Goal: Transaction & Acquisition: Purchase product/service

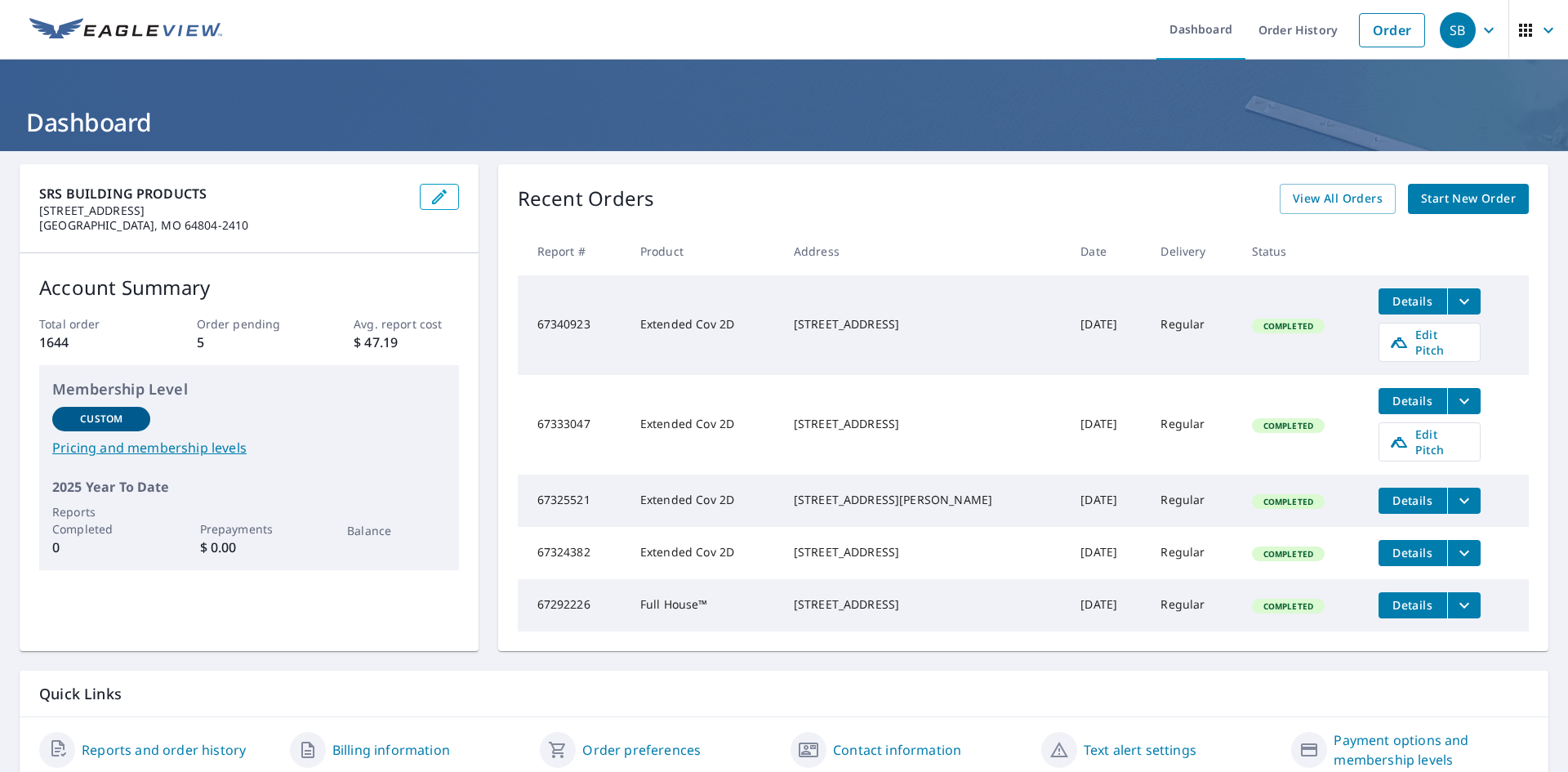
click at [1421, 197] on span "Start New Order" at bounding box center [1468, 198] width 95 height 21
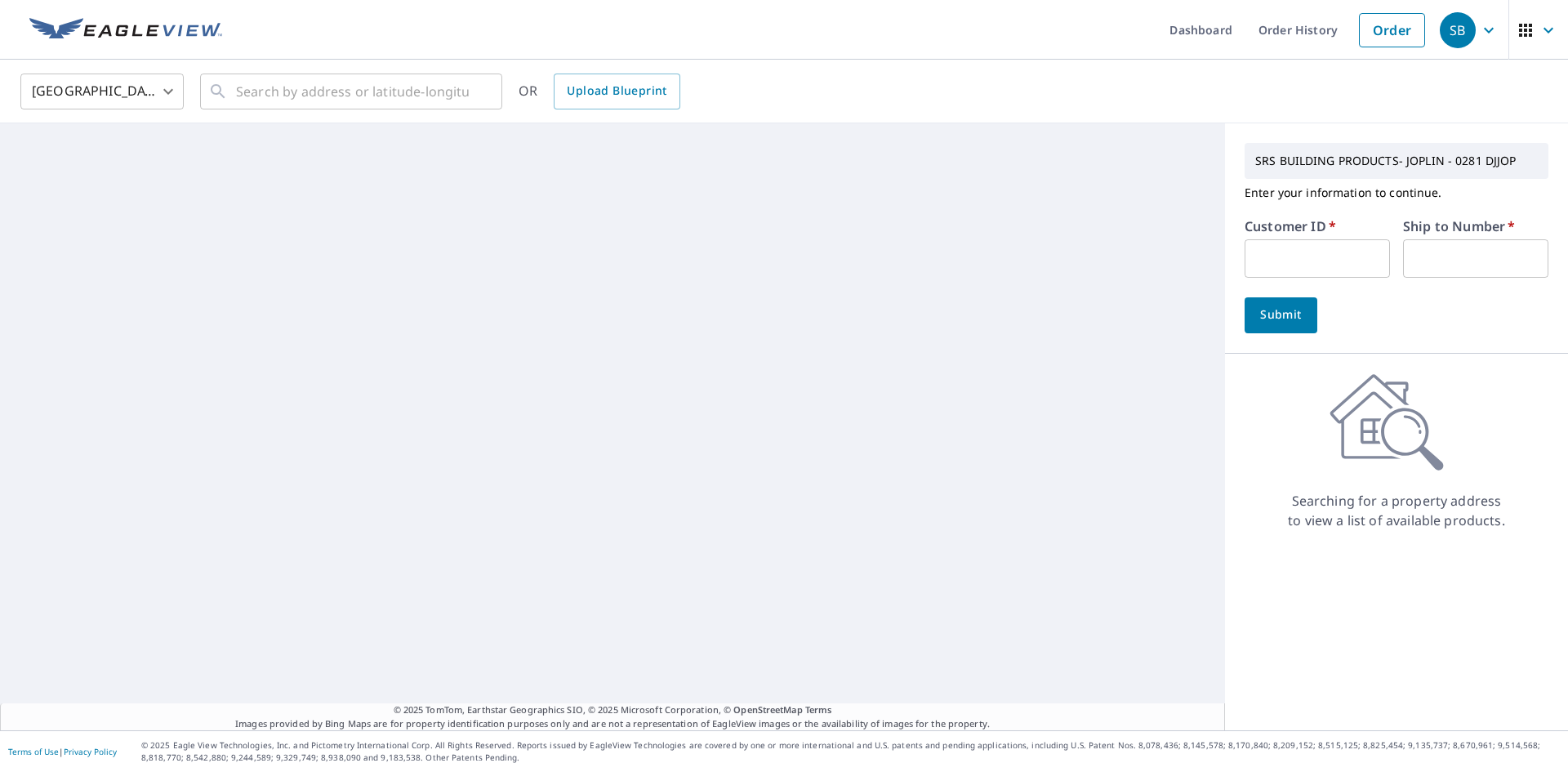
click at [1267, 252] on input "text" at bounding box center [1318, 259] width 145 height 38
type input "S067701"
click at [1437, 257] on input "text" at bounding box center [1476, 259] width 145 height 38
type input "1"
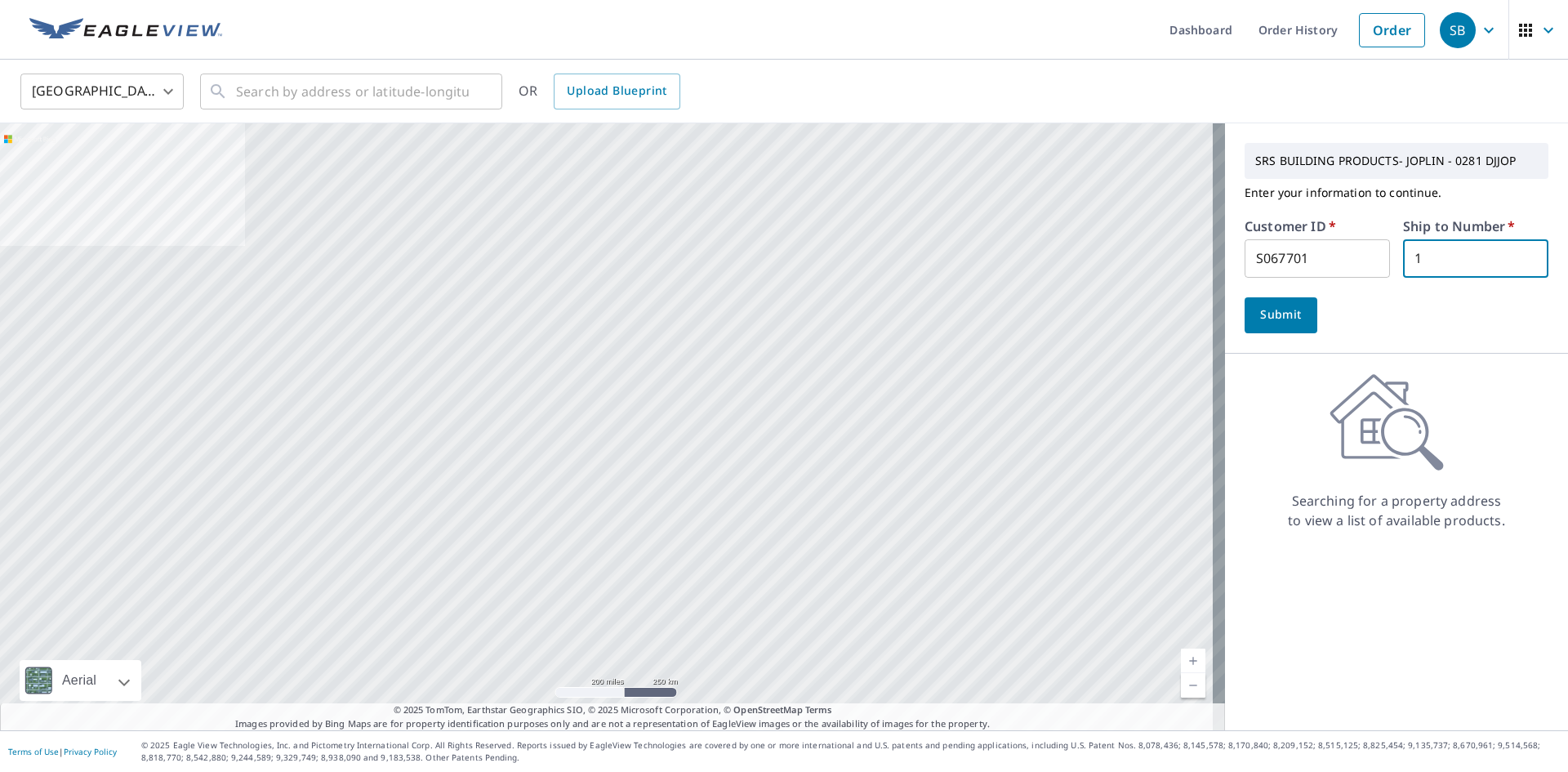
click at [1269, 317] on span "Submit" at bounding box center [1281, 315] width 46 height 21
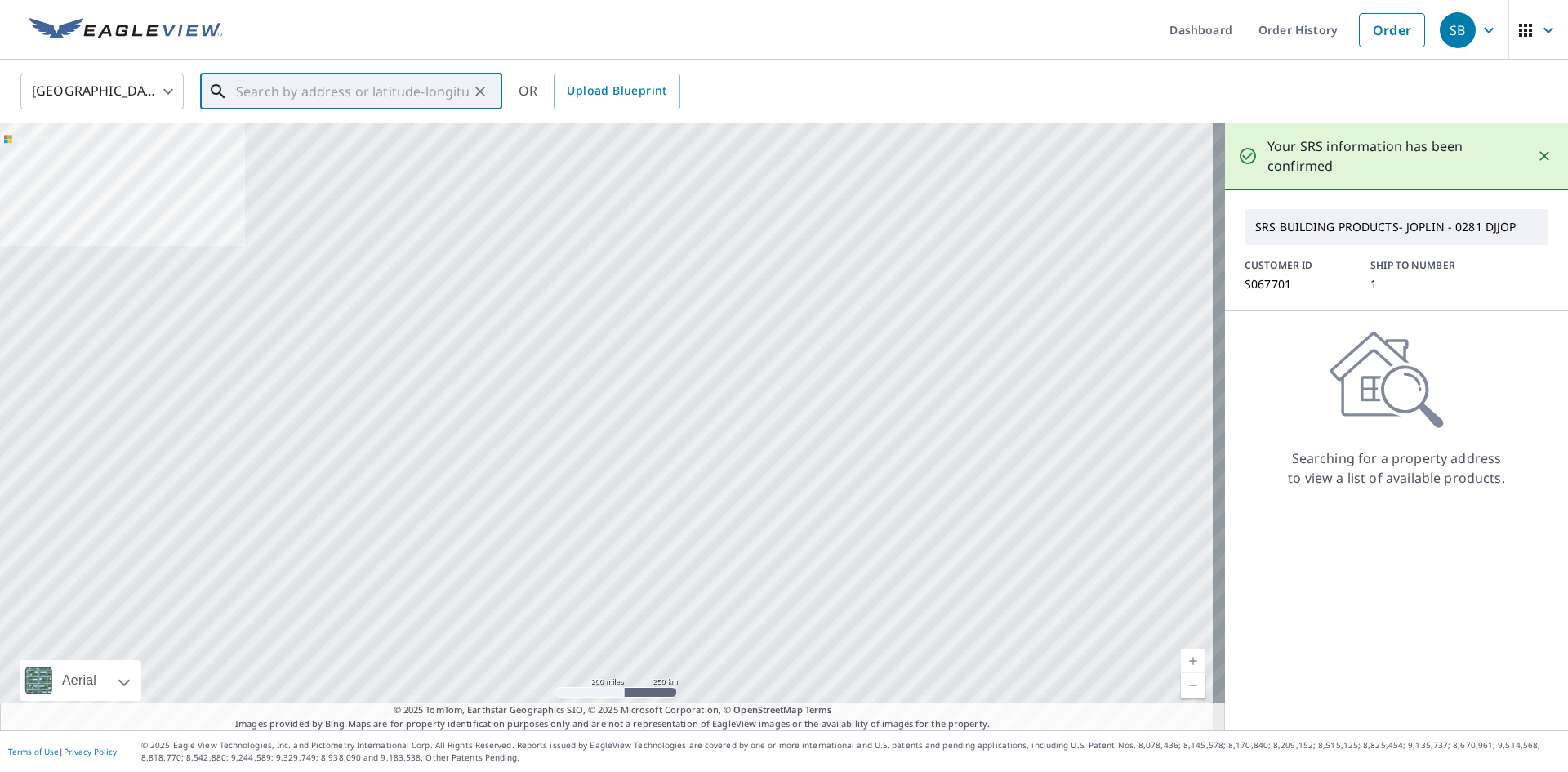
click at [359, 101] on input "text" at bounding box center [353, 91] width 233 height 45
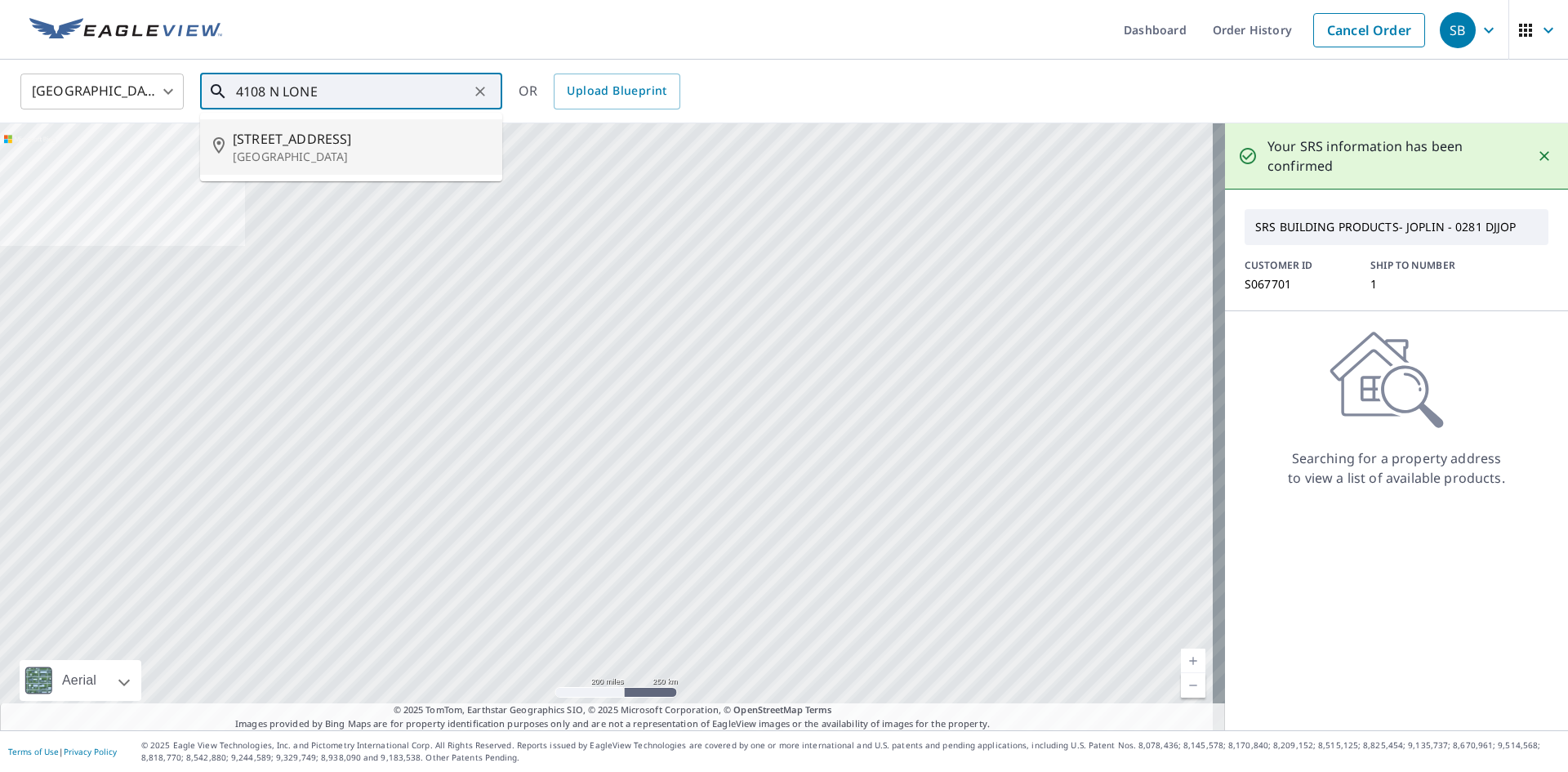
click at [317, 146] on span "[STREET_ADDRESS]" at bounding box center [361, 139] width 256 height 20
type input "[STREET_ADDRESS]"
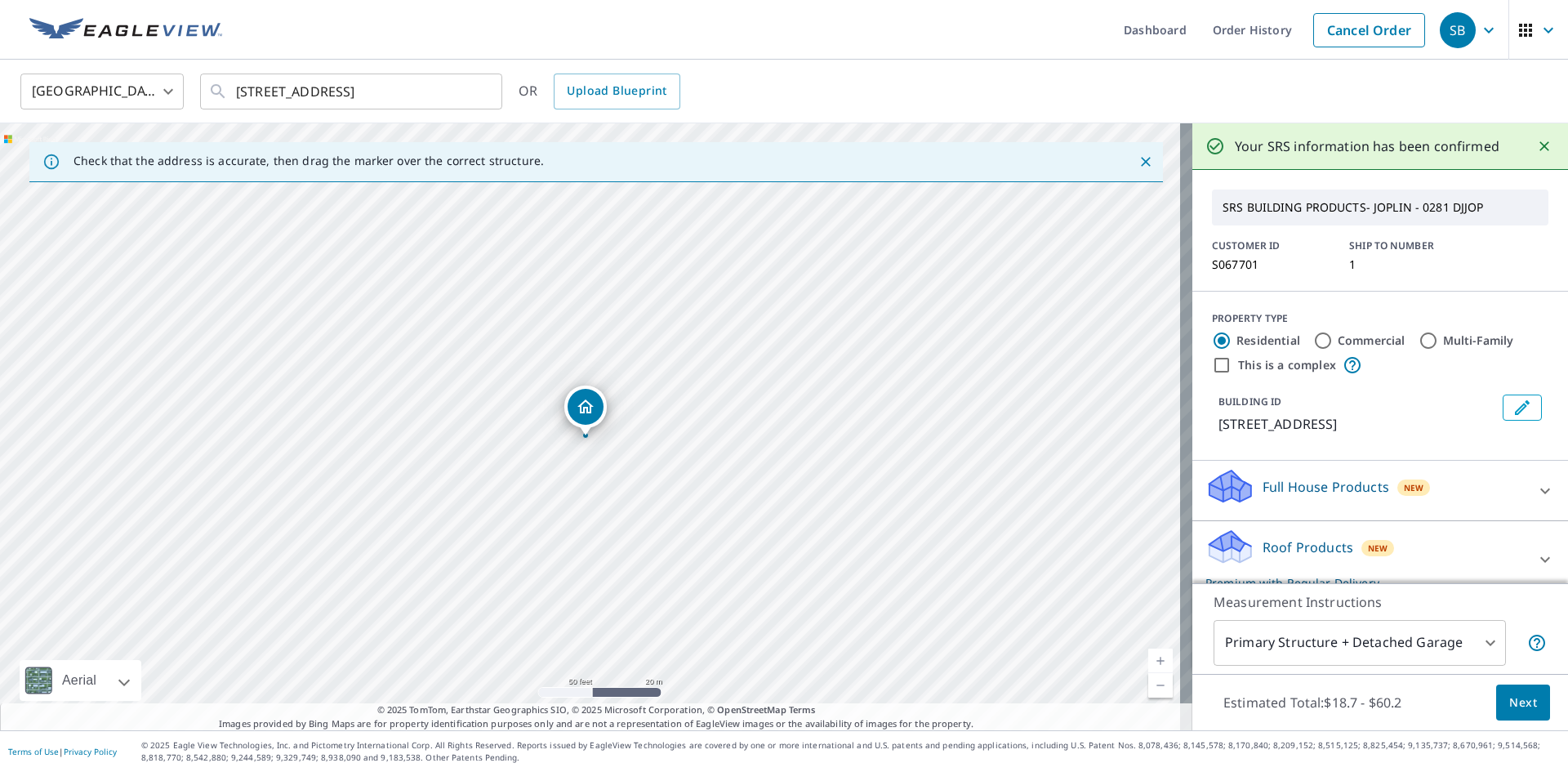
drag, startPoint x: 574, startPoint y: 407, endPoint x: 582, endPoint y: 408, distance: 8.1
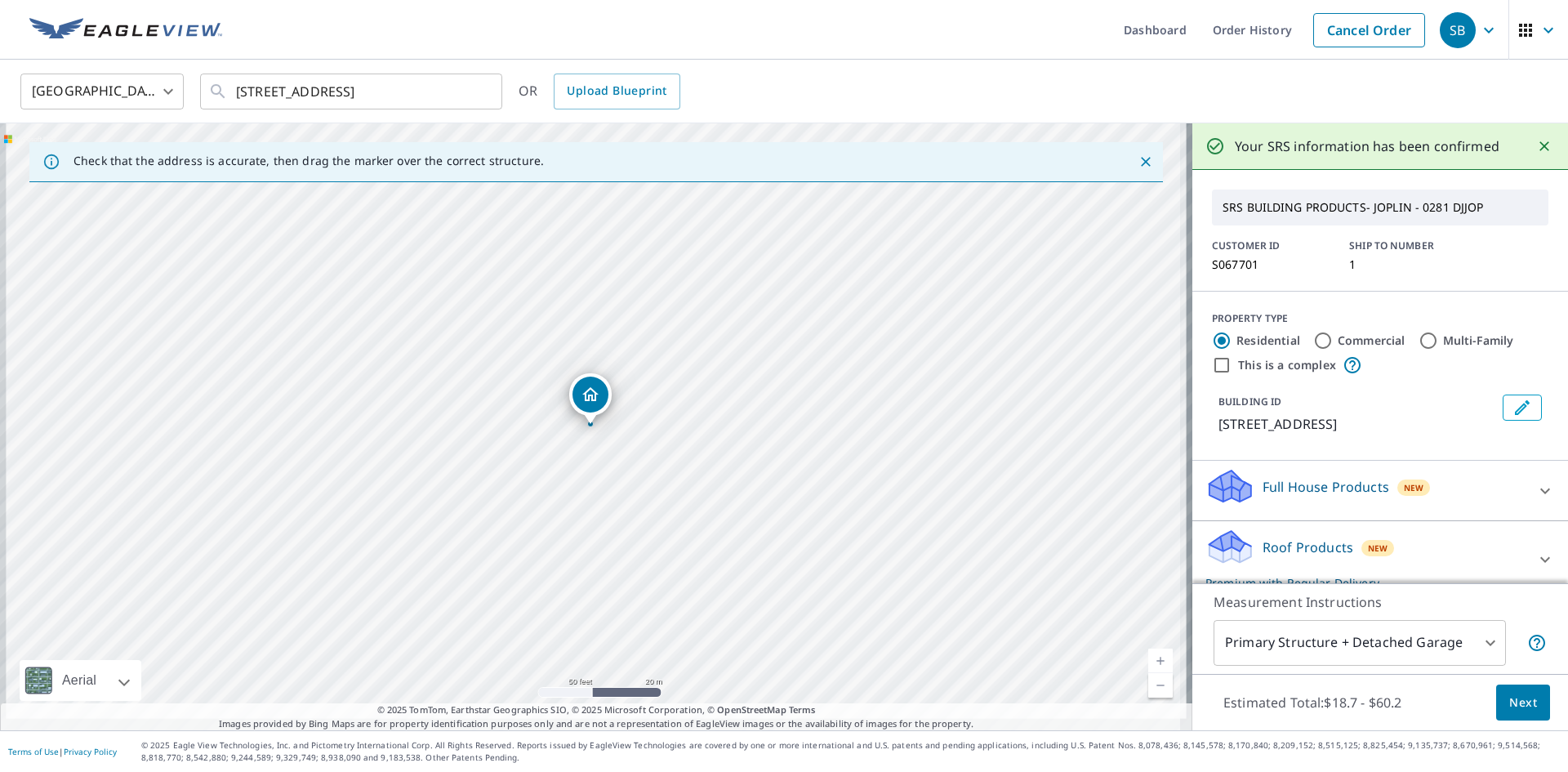
click at [1509, 695] on span "Next" at bounding box center [1523, 703] width 28 height 21
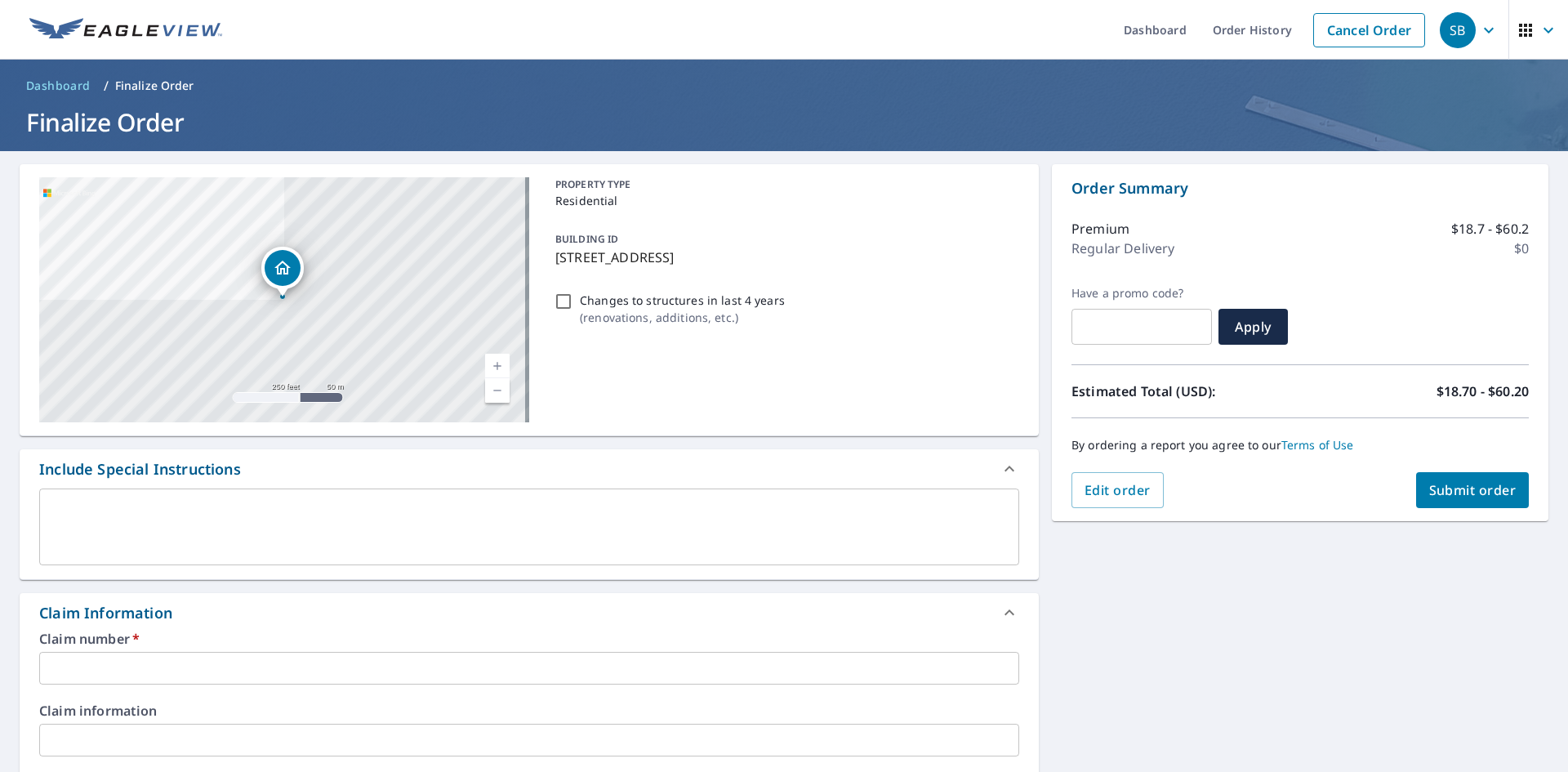
drag, startPoint x: 802, startPoint y: 255, endPoint x: 547, endPoint y: 256, distance: 255.0
click at [549, 256] on div "BUILDING ID [STREET_ADDRESS]" at bounding box center [783, 248] width 470 height 51
checkbox input "true"
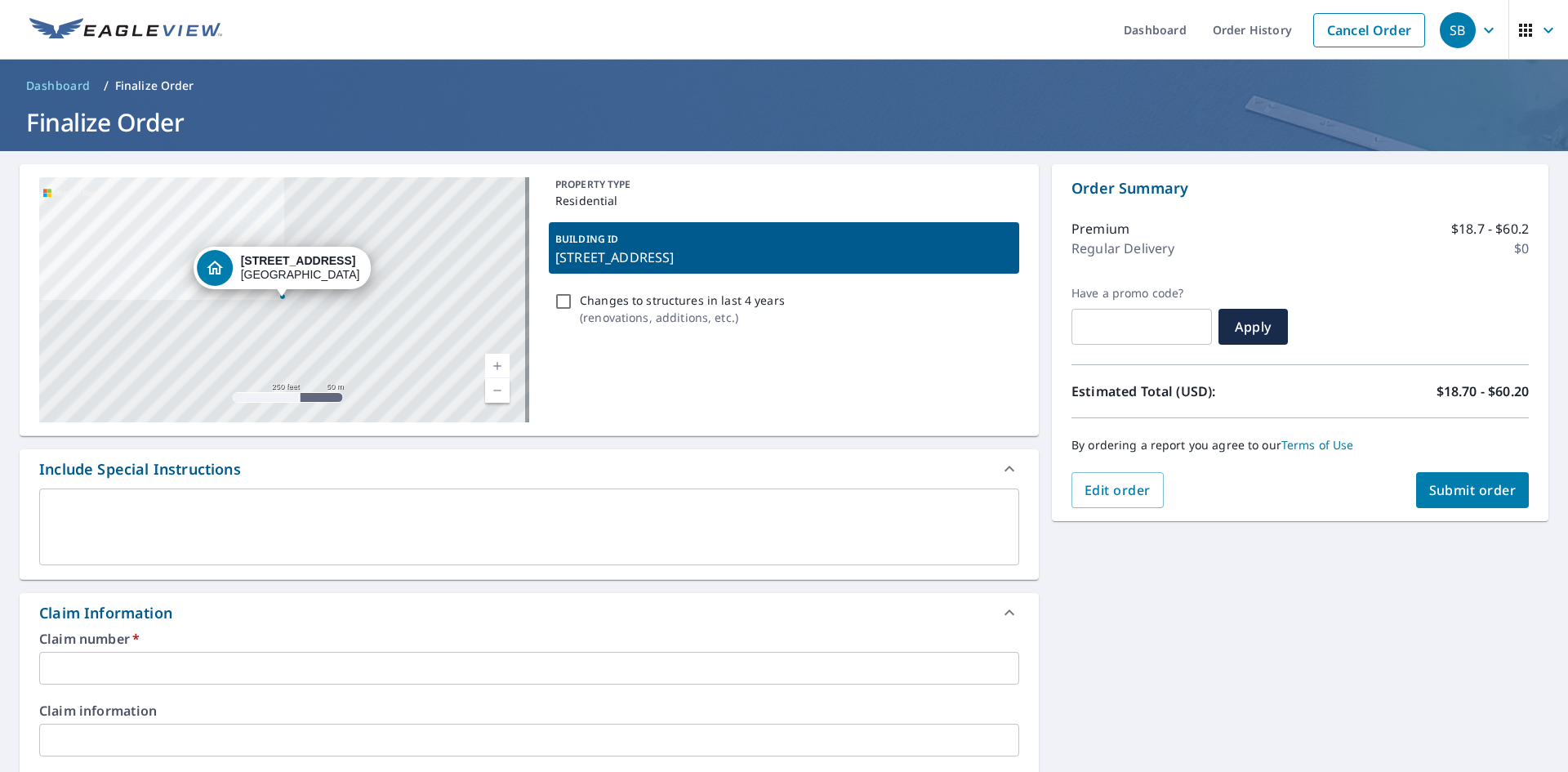
copy p "[STREET_ADDRESS]"
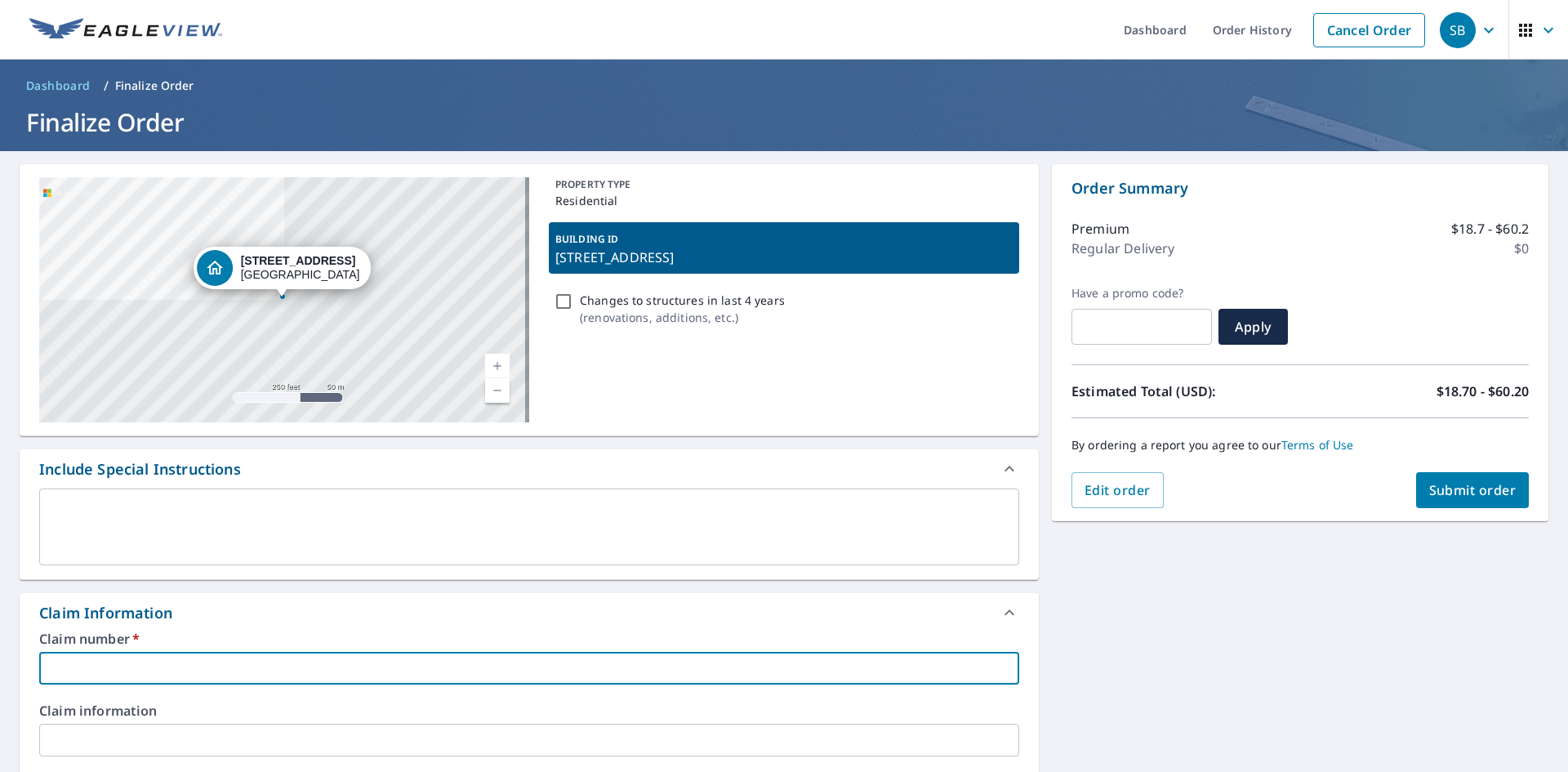
paste input "[STREET_ADDRESS]"
type input "[STREET_ADDRESS]"
checkbox input "true"
click at [46, 667] on input "[STREET_ADDRESS]" at bounding box center [529, 669] width 980 height 33
type input "[STREET_ADDRESS]"
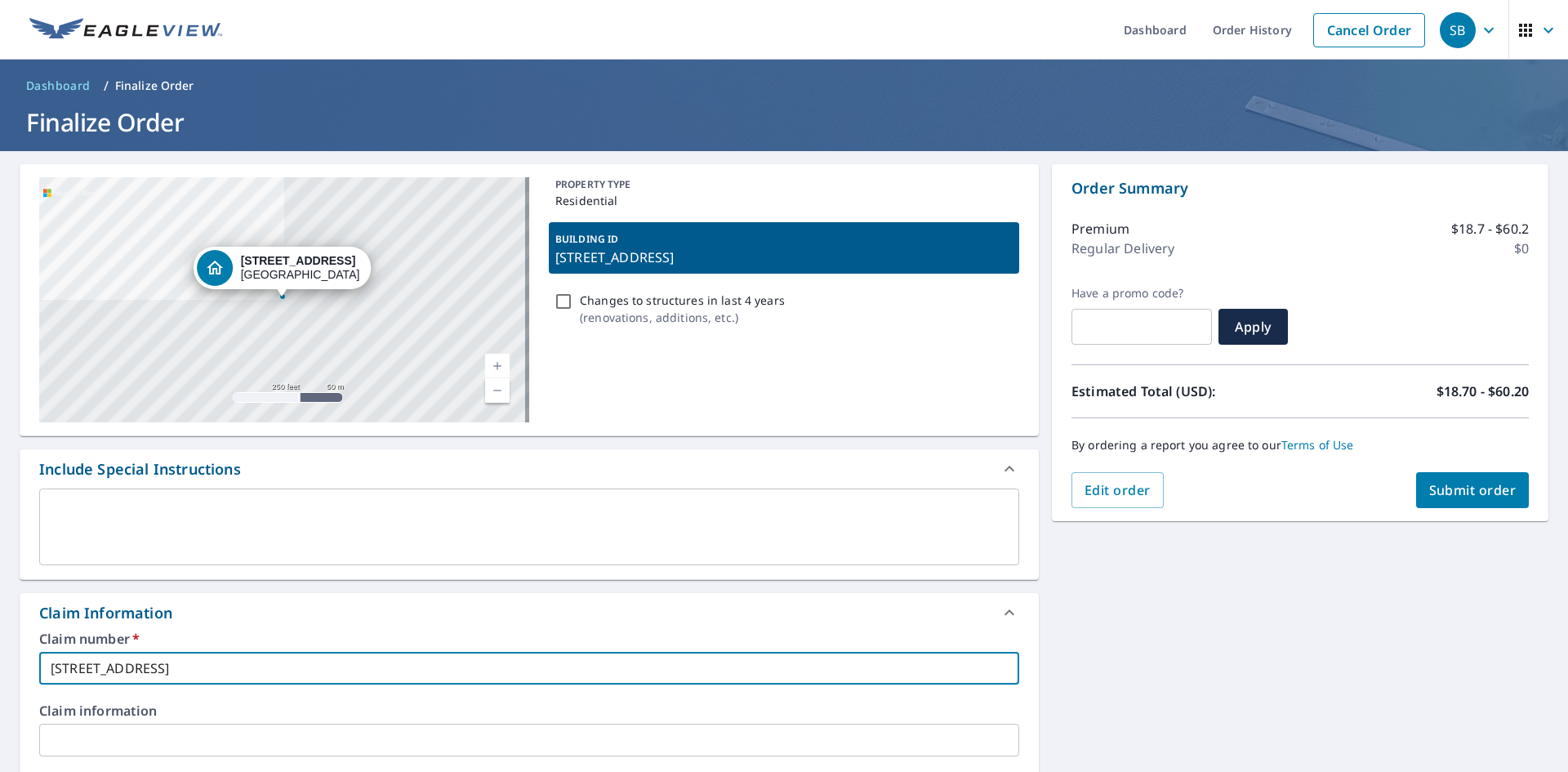
checkbox input "true"
type input "LI4108 [STREET_ADDRESS]"
checkbox input "true"
type input "LIK4108 [STREET_ADDRESS]"
checkbox input "true"
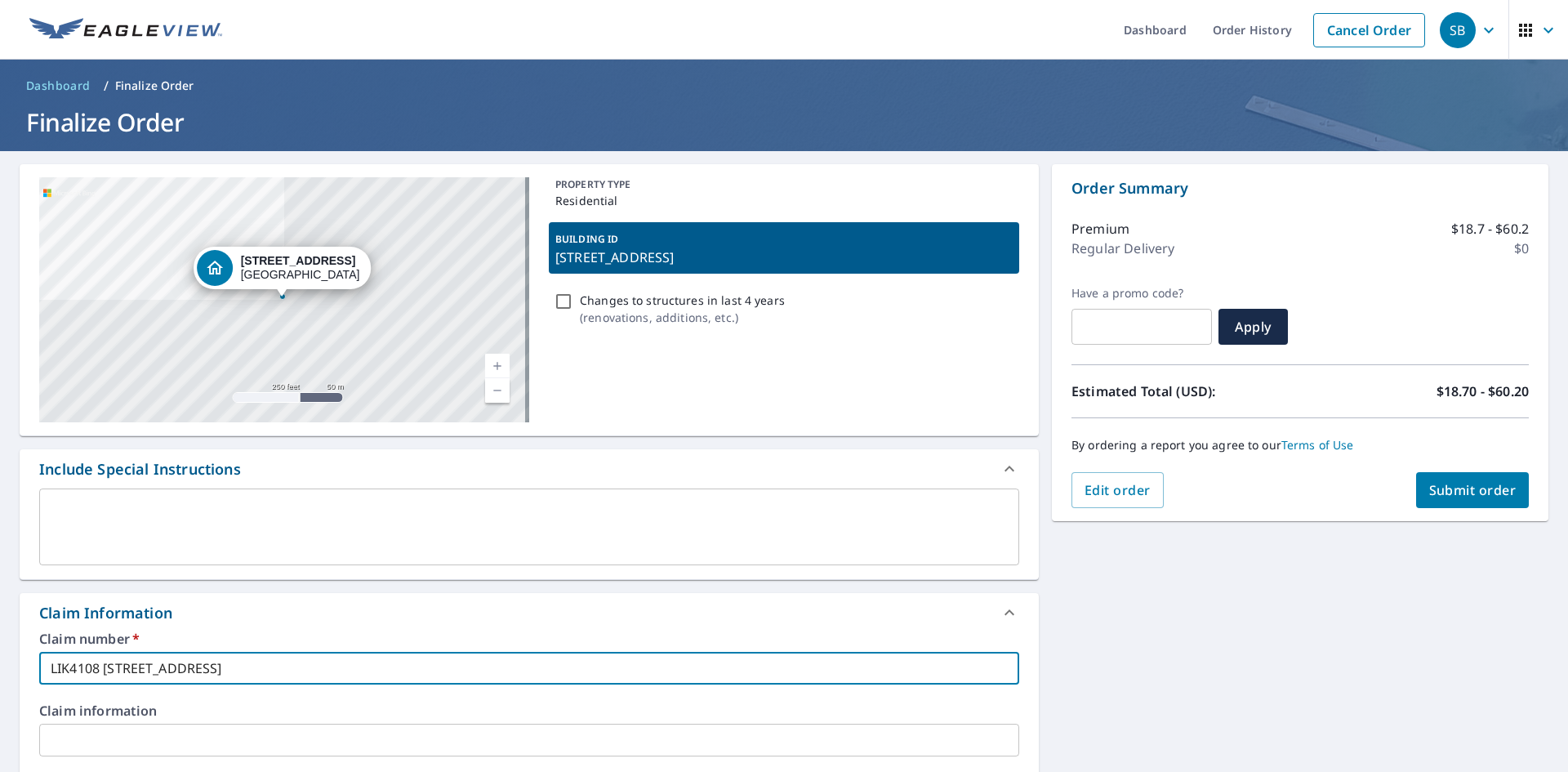
type input "LIKE4108 [STREET_ADDRESS]"
checkbox input "true"
type input "LIKE [STREET_ADDRESS]"
checkbox input "true"
type input "LIKE F4108 [STREET_ADDRESS]"
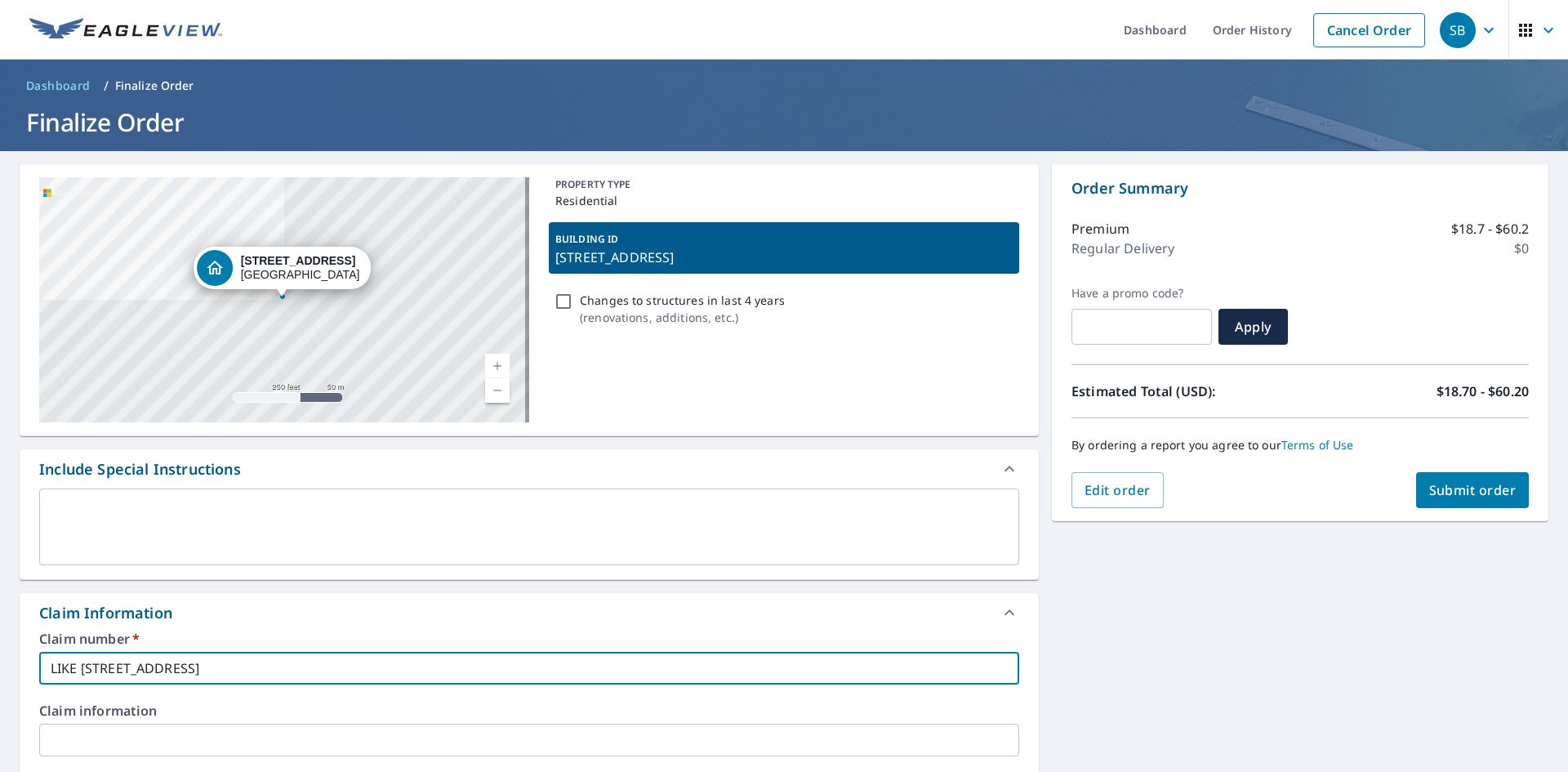
checkbox input "true"
type input "LIKE [STREET_ADDRESS]"
checkbox input "true"
type input "LIKE [STREET_ADDRESS]"
checkbox input "true"
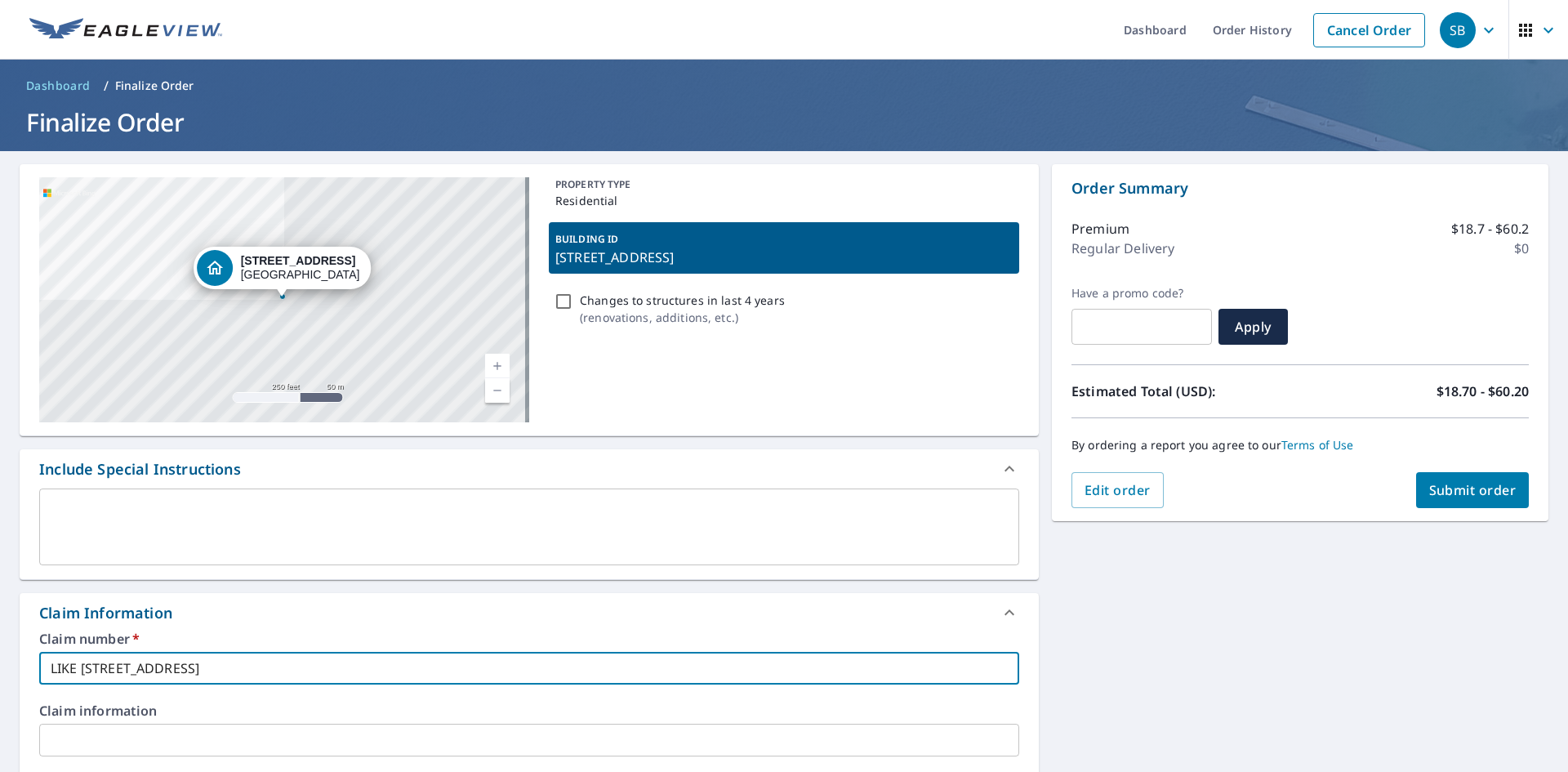
type input "LIKE FATH4108 [STREET_ADDRESS]"
checkbox input "true"
type input "LIKE FATHE4108 [STREET_ADDRESS]"
checkbox input "true"
type input "LIKE [STREET_ADDRESS][PERSON_NAME]"
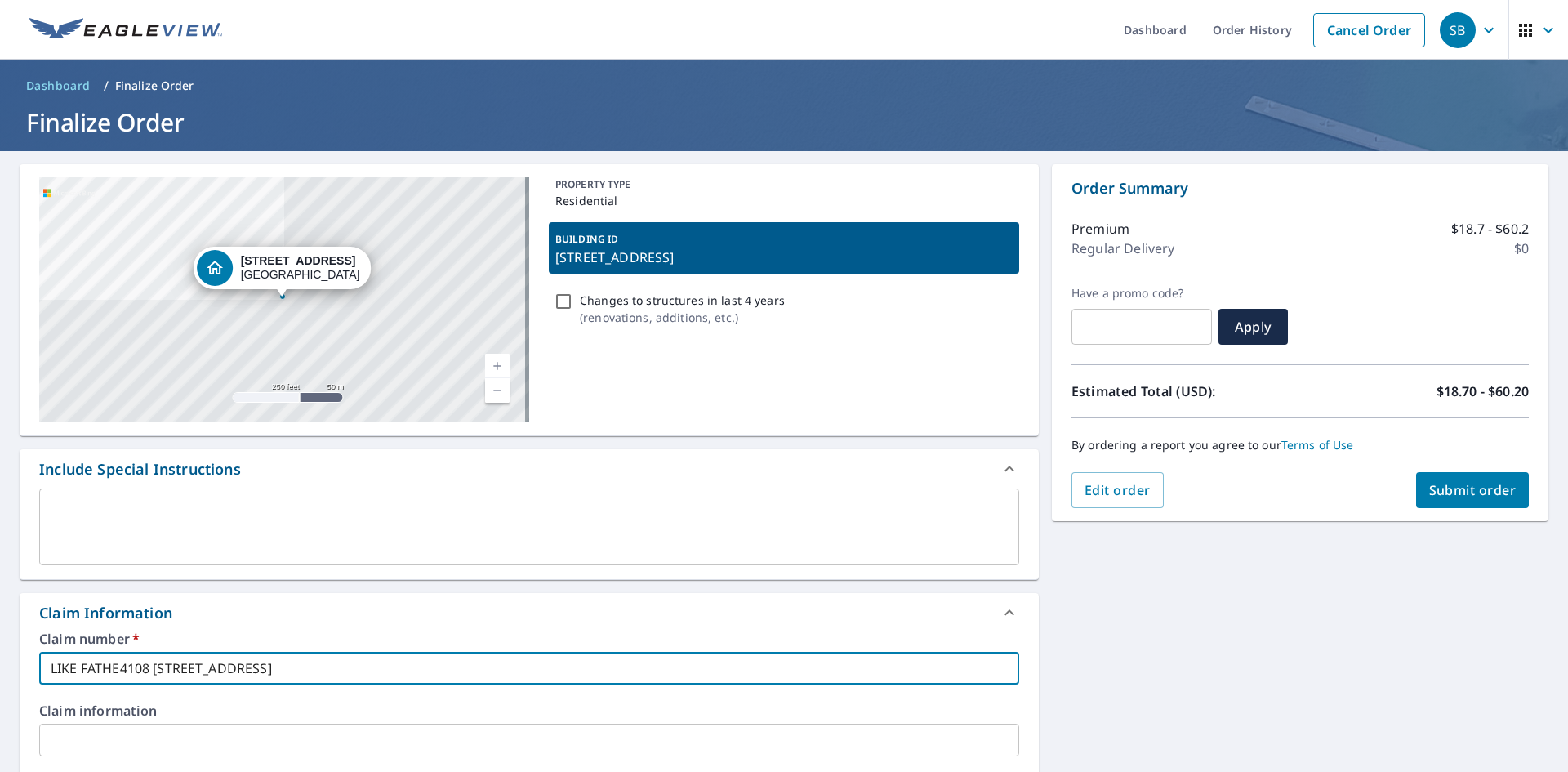
checkbox input "true"
type input "LIKE FATHER [STREET_ADDRESS][PERSON_NAME]"
checkbox input "true"
drag, startPoint x: 427, startPoint y: 676, endPoint x: 41, endPoint y: 667, distance: 386.1
click at [41, 667] on input "LIKE FATHER [STREET_ADDRESS][PERSON_NAME]" at bounding box center [529, 669] width 980 height 33
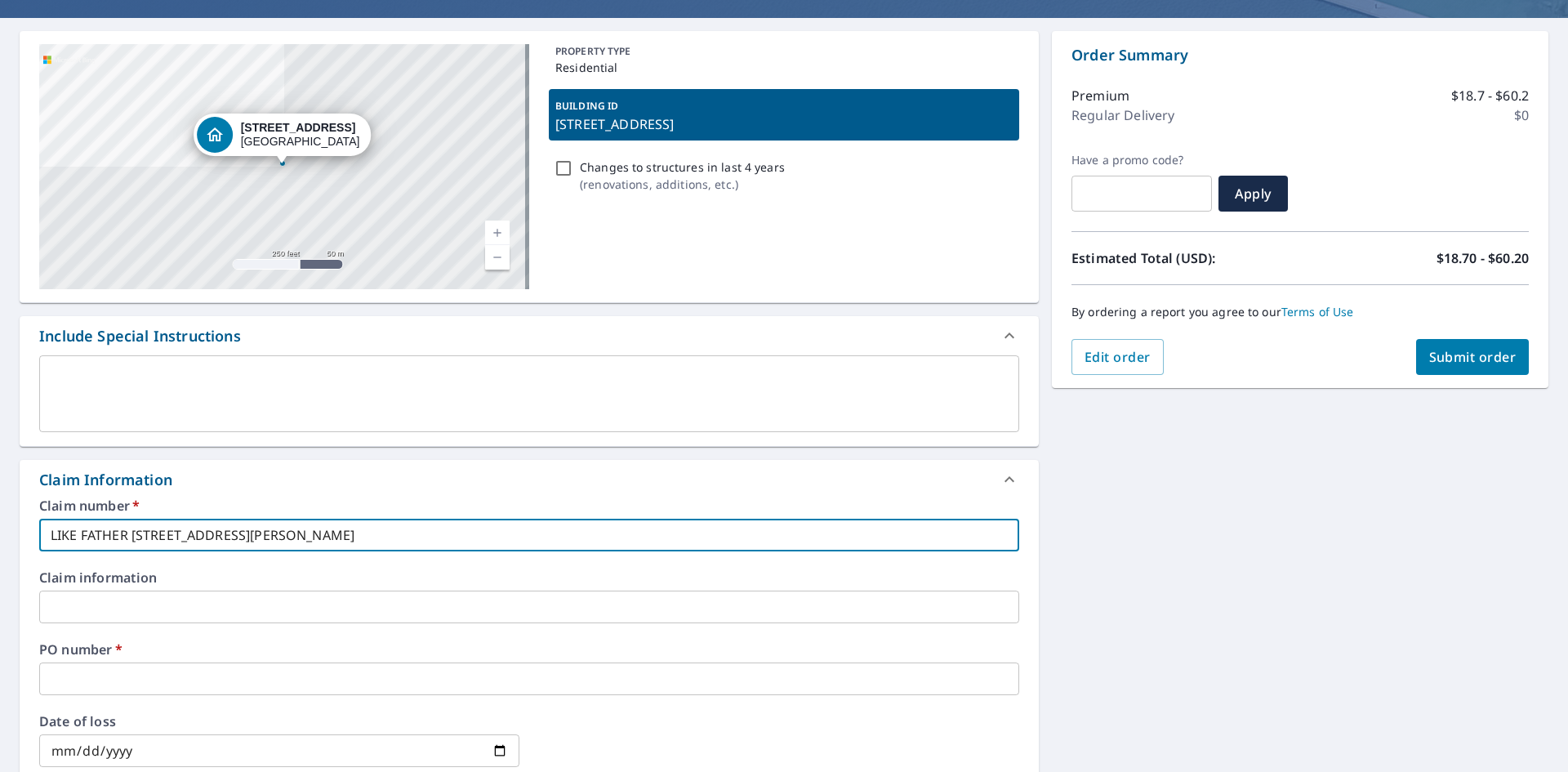
scroll to position [164, 0]
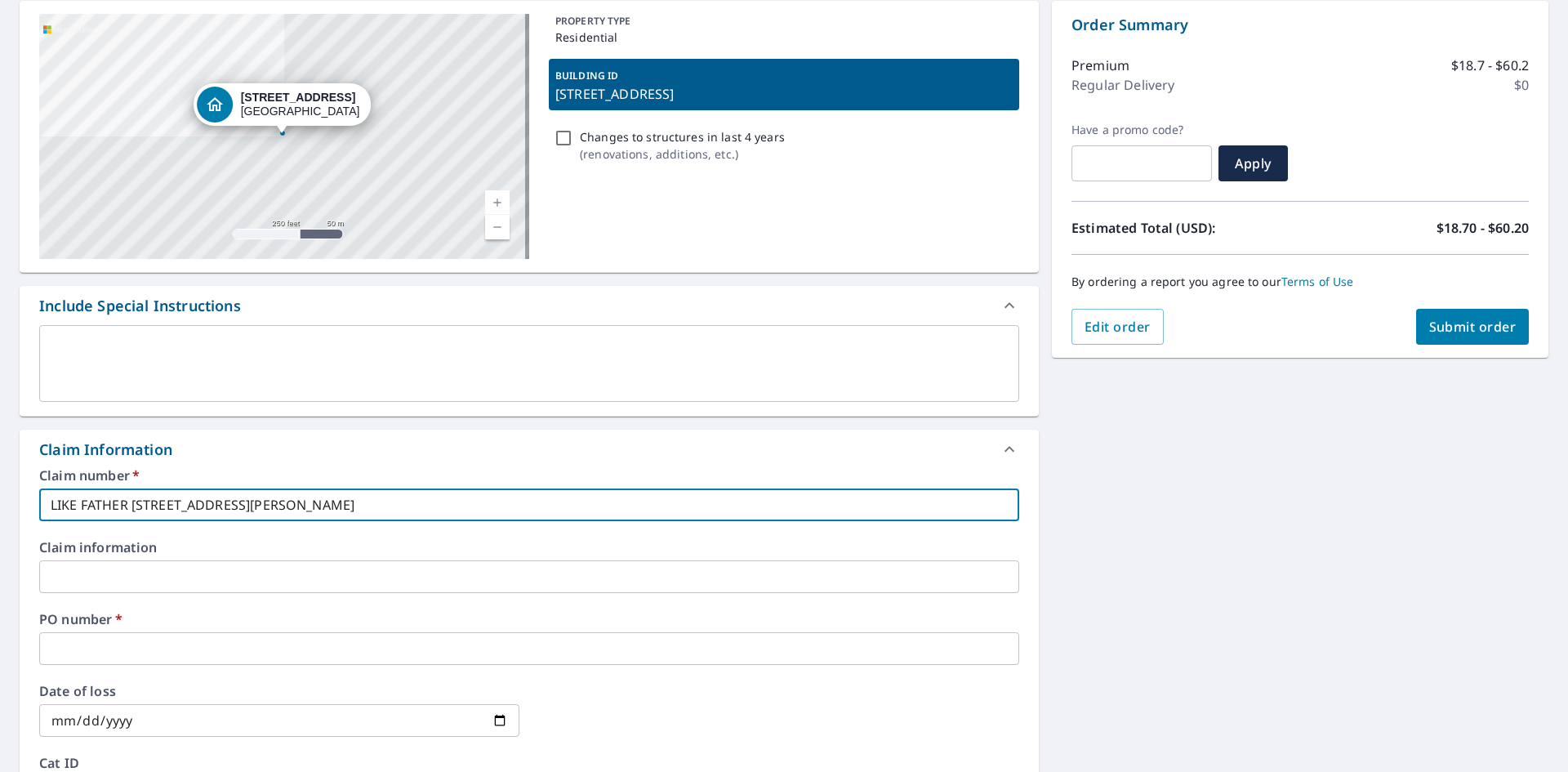
type input "LIKE FATHER [STREET_ADDRESS][PERSON_NAME]"
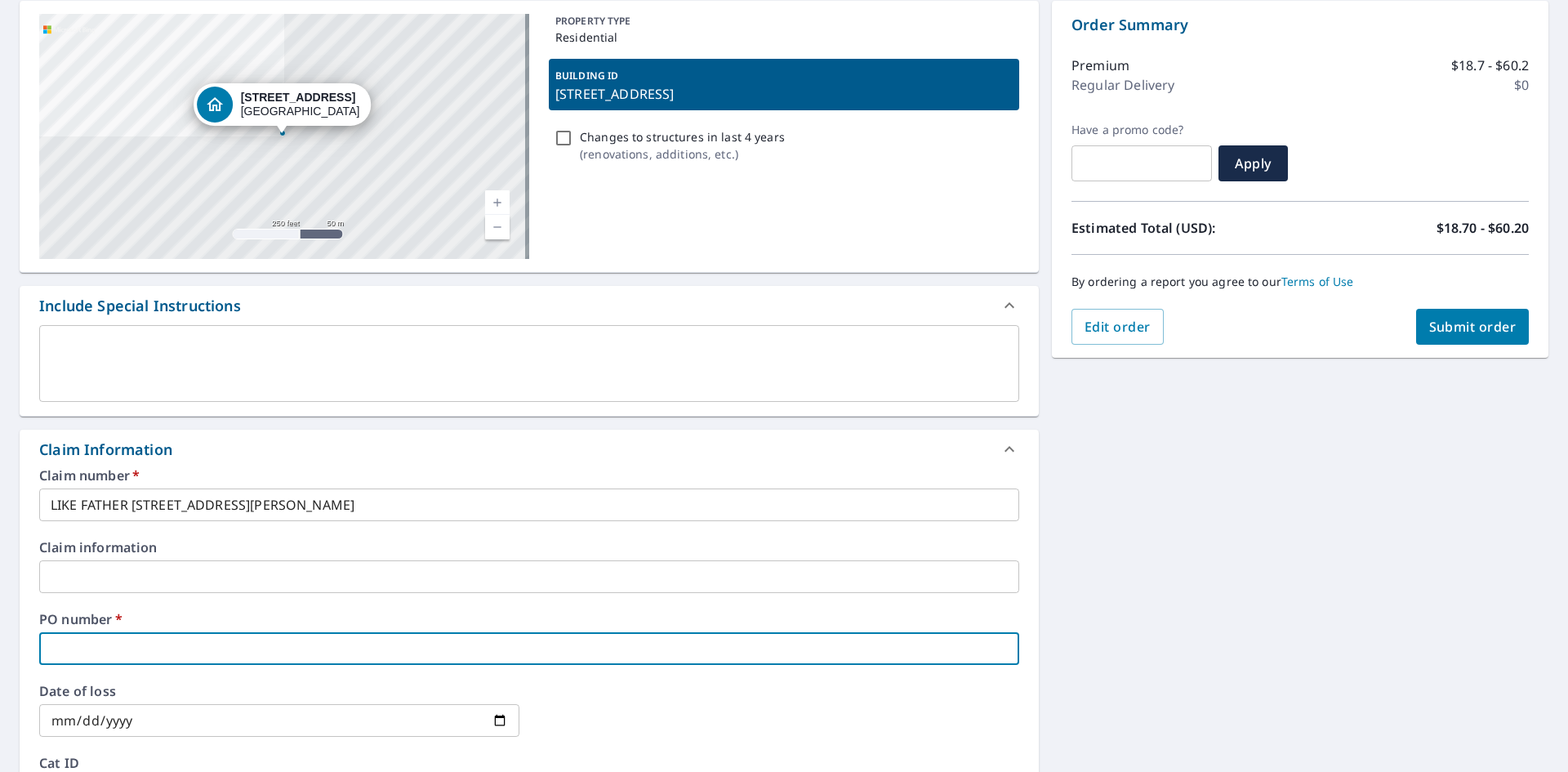
paste input "LIKE FATHER [STREET_ADDRESS][PERSON_NAME],"
type input "LIKE FATHER [STREET_ADDRESS][PERSON_NAME],"
checkbox input "true"
type input "LIKE FATHER [STREET_ADDRESS][PERSON_NAME],"
click at [1461, 322] on span "Submit order" at bounding box center [1473, 327] width 88 height 18
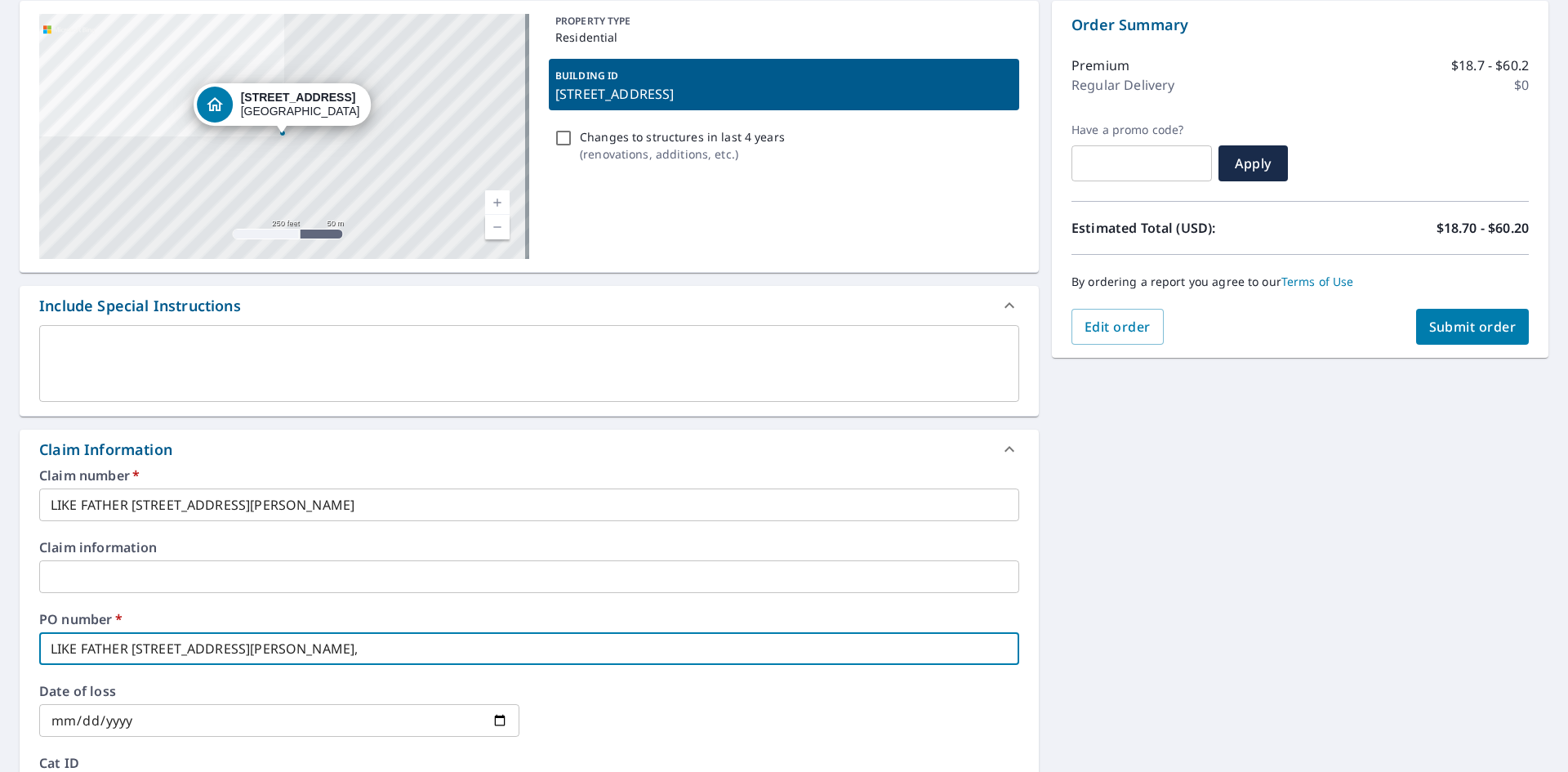
checkbox input "true"
